Goal: Use online tool/utility: Utilize a website feature to perform a specific function

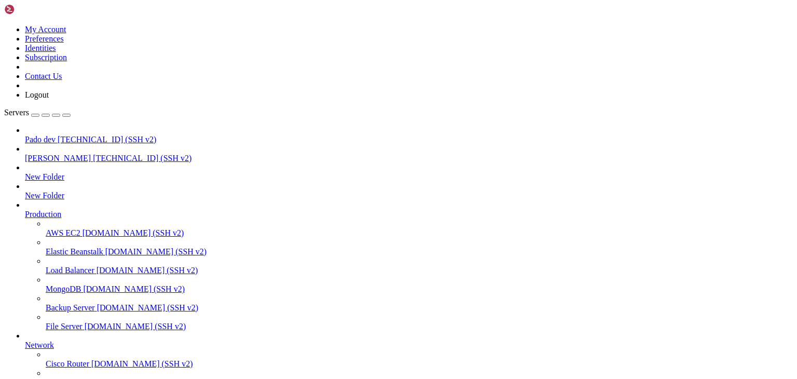
click at [93, 154] on span "[TECHNICAL_ID] (SSH v2)" at bounding box center [142, 158] width 99 height 9
